Goal: Task Accomplishment & Management: Use online tool/utility

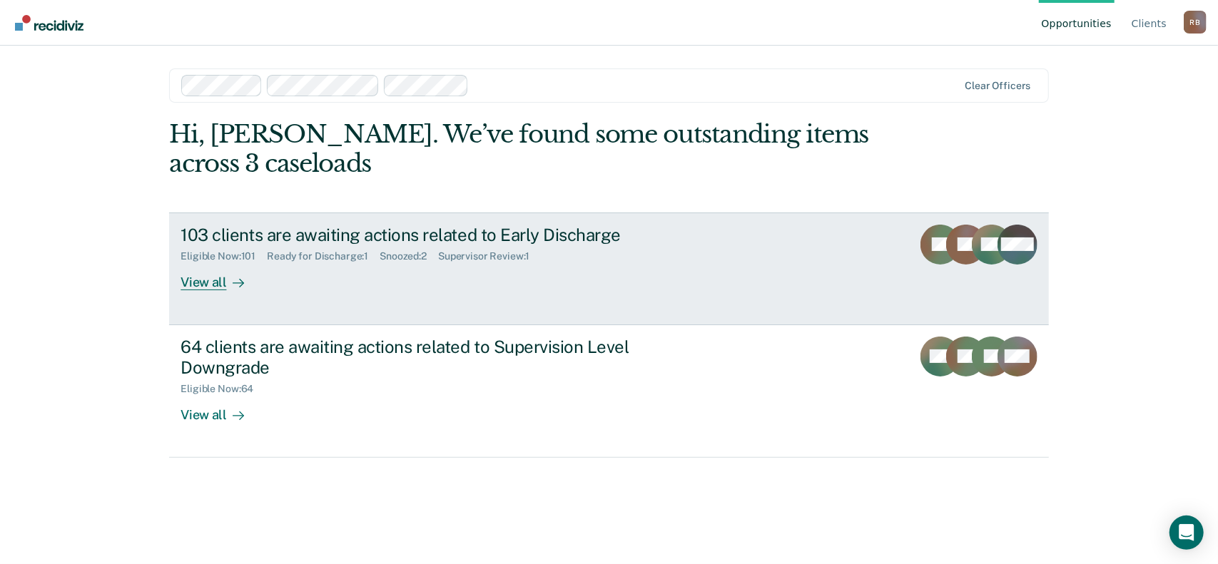
click at [390, 300] on link "103 clients are awaiting actions related to Early Discharge Eligible Now : 101 …" at bounding box center [608, 269] width 879 height 113
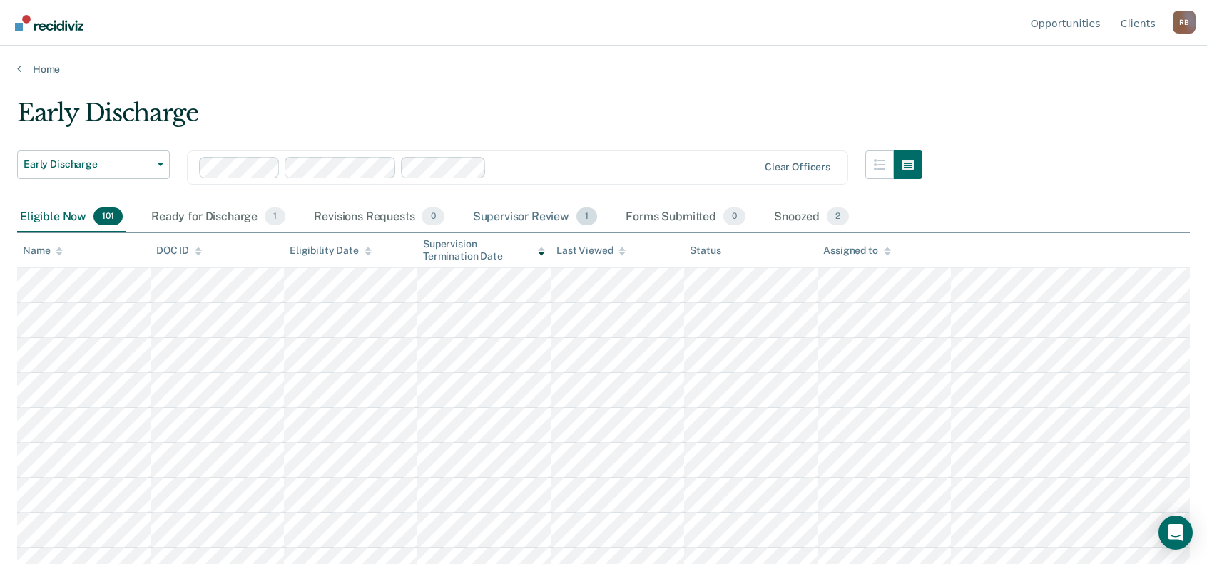
click at [549, 215] on div "Supervisor Review 1" at bounding box center [535, 217] width 131 height 31
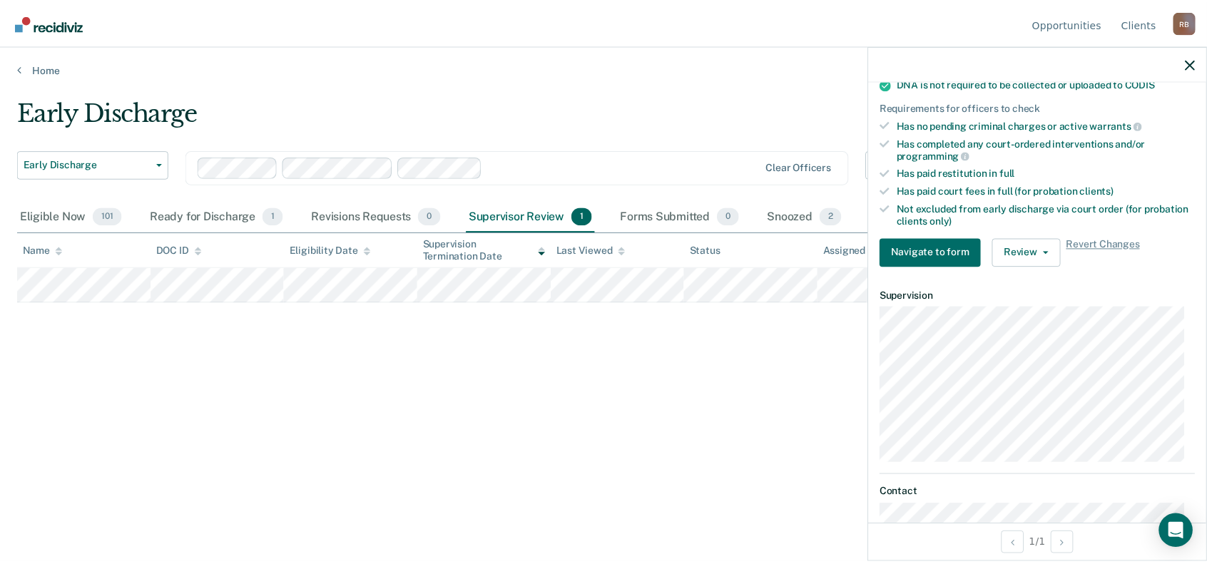
scroll to position [275, 0]
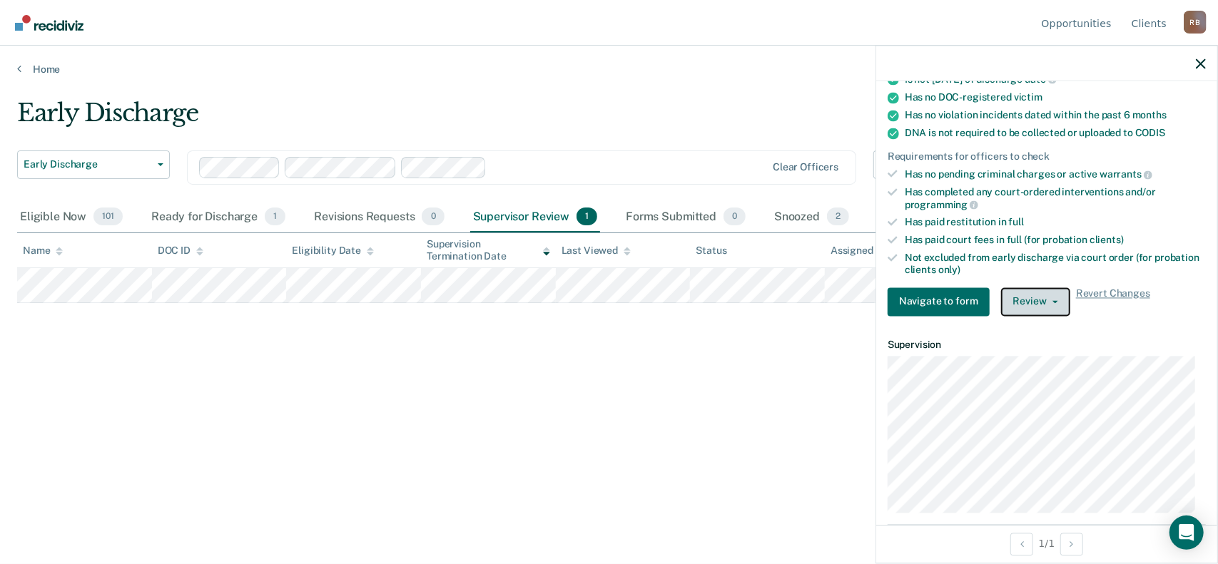
click at [1018, 295] on button "Review" at bounding box center [1035, 302] width 69 height 29
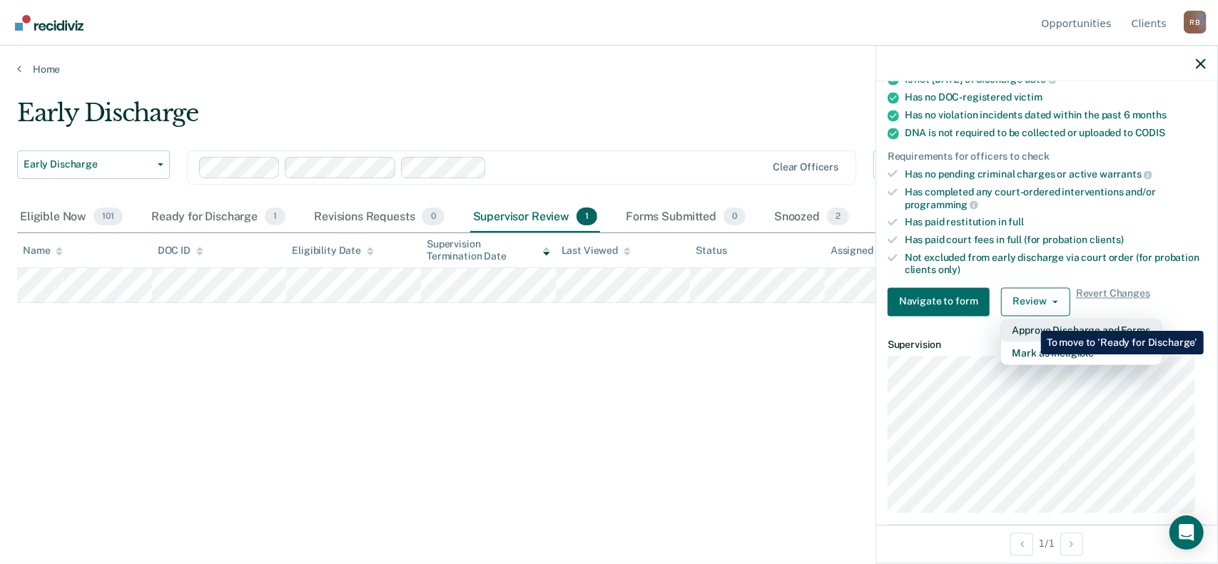
click at [1030, 320] on button "Approve Discharge and Forms" at bounding box center [1081, 330] width 161 height 23
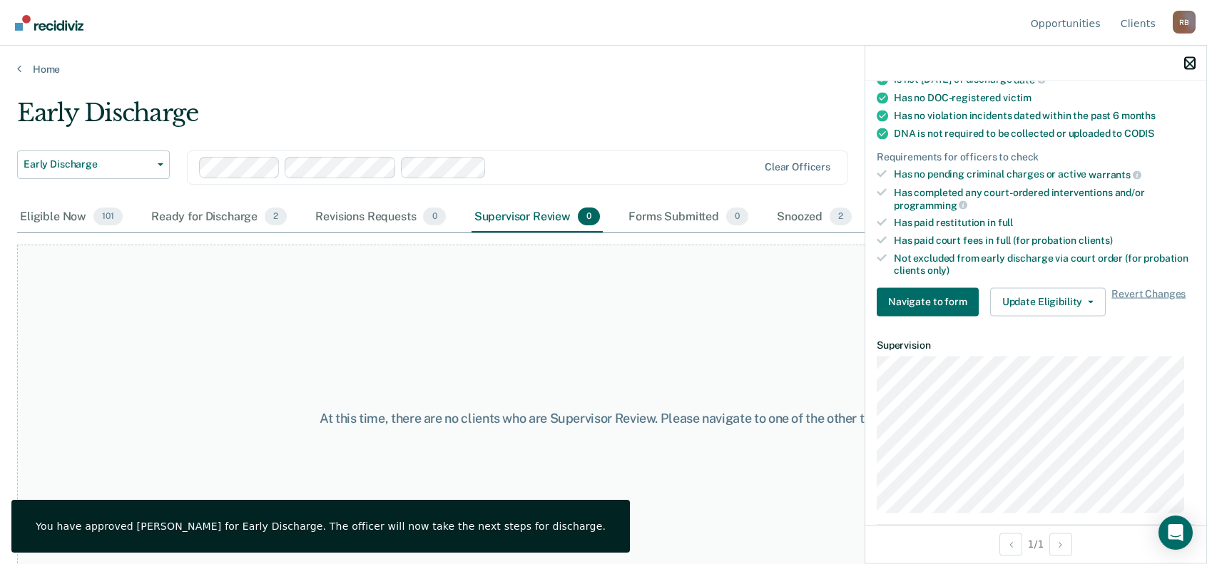
click at [1191, 65] on icon "button" at bounding box center [1190, 64] width 10 height 10
